Goal: Information Seeking & Learning: Compare options

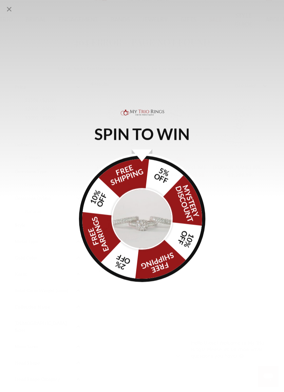
scroll to position [33, 0]
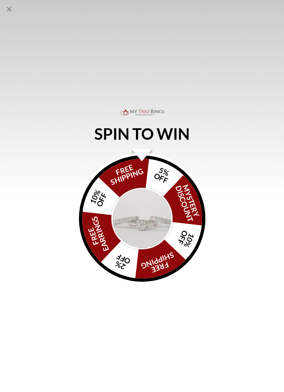
click at [268, 6] on div "SPIN TO WIN FREE SHIPPING 5% OFF Mystery Discount 10% OFF FREE SHIPPING 2% OFF …" at bounding box center [142, 196] width 284 height 392
click at [12, 6] on icon "Close popup" at bounding box center [9, 9] width 8 height 8
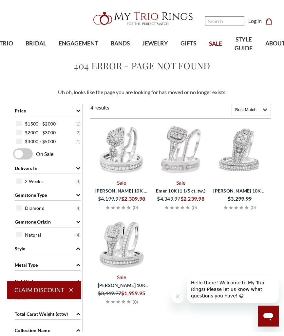
scroll to position [0, 0]
